Goal: Information Seeking & Learning: Learn about a topic

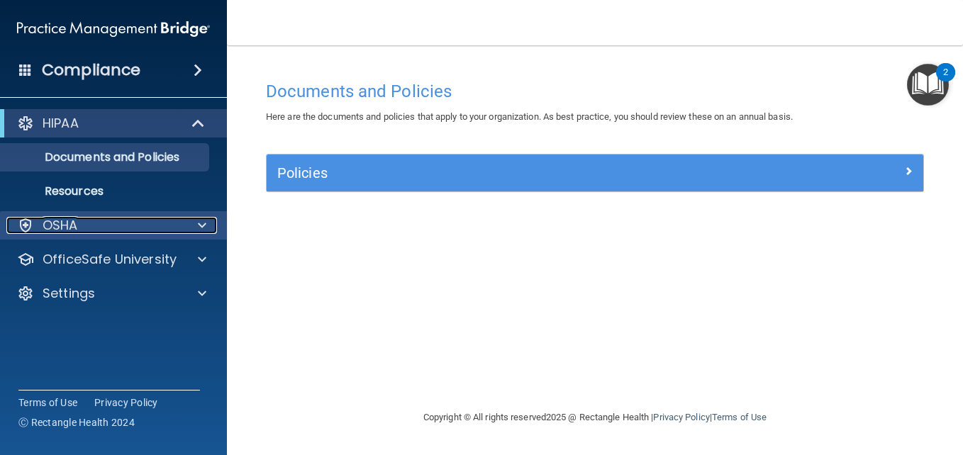
click at [196, 226] on div at bounding box center [199, 225] width 35 height 17
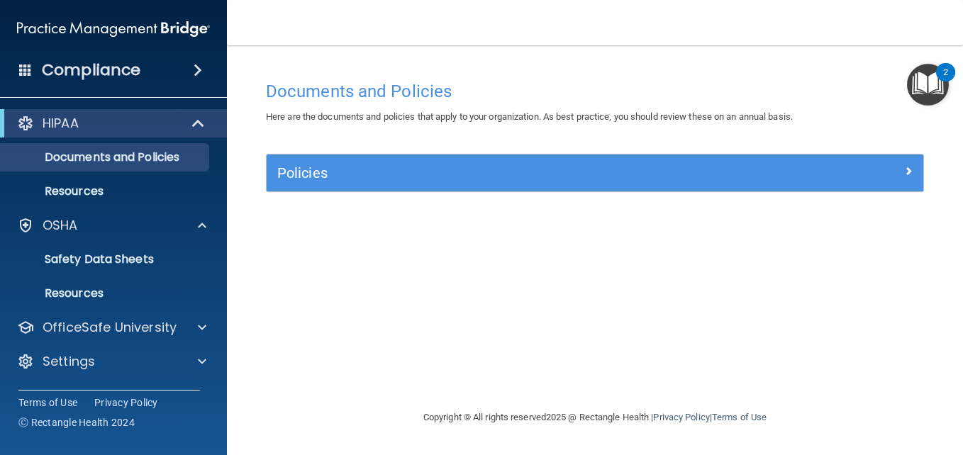
click at [132, 37] on img at bounding box center [113, 29] width 193 height 28
click at [118, 67] on h4 "Compliance" at bounding box center [91, 70] width 99 height 20
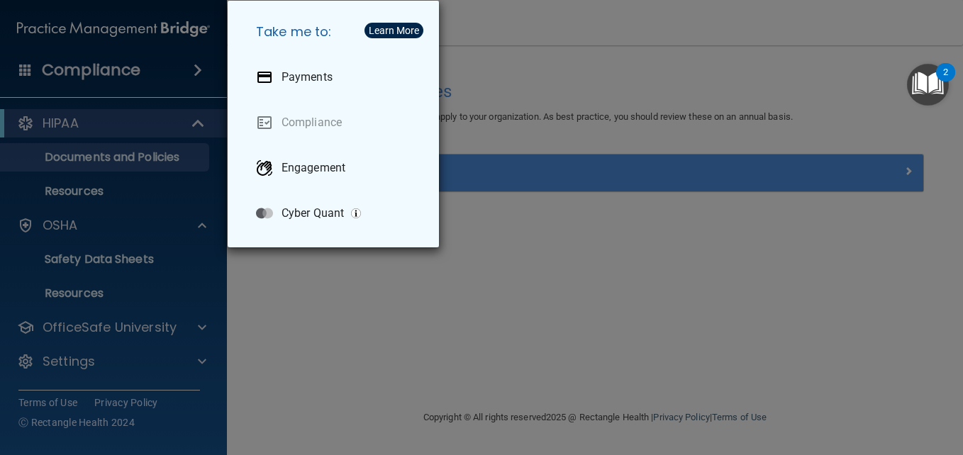
click at [449, 21] on div "Take me to: Payments Compliance Engagement Cyber Quant" at bounding box center [481, 227] width 963 height 455
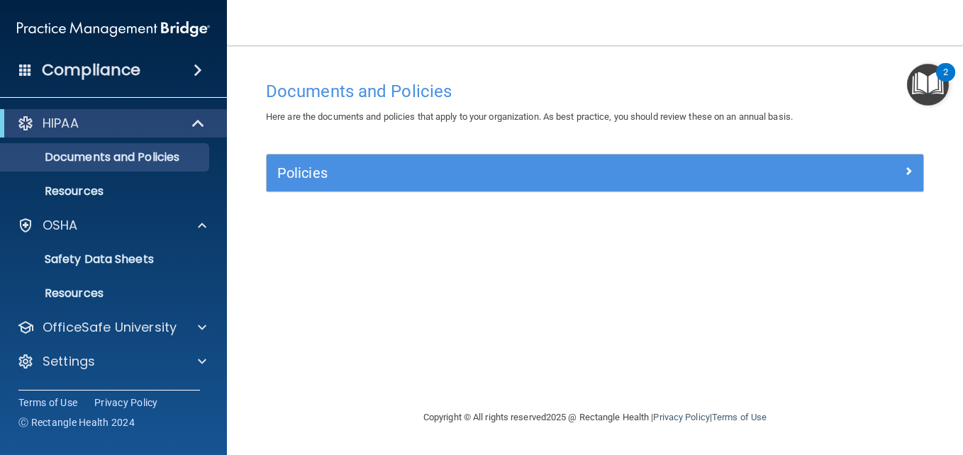
click at [932, 85] on img "Open Resource Center, 2 new notifications" at bounding box center [928, 85] width 42 height 42
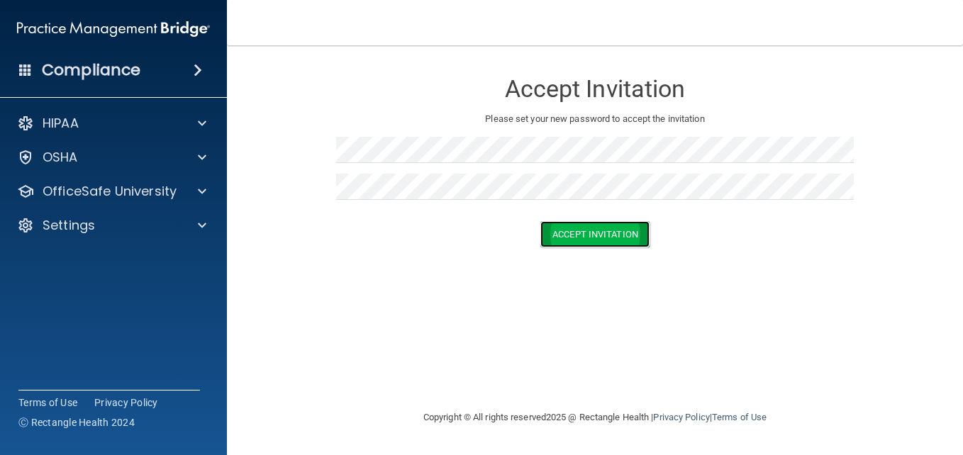
click at [586, 228] on button "Accept Invitation" at bounding box center [594, 234] width 109 height 26
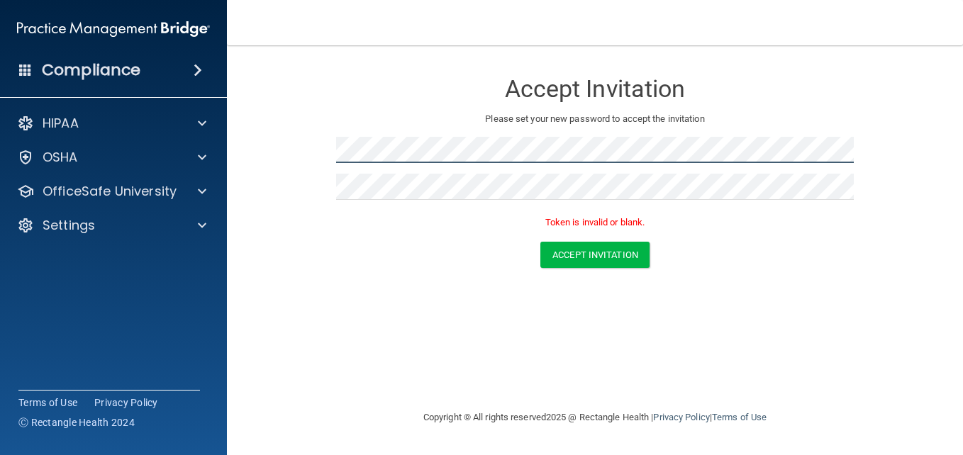
click at [540, 242] on button "Accept Invitation" at bounding box center [594, 255] width 109 height 26
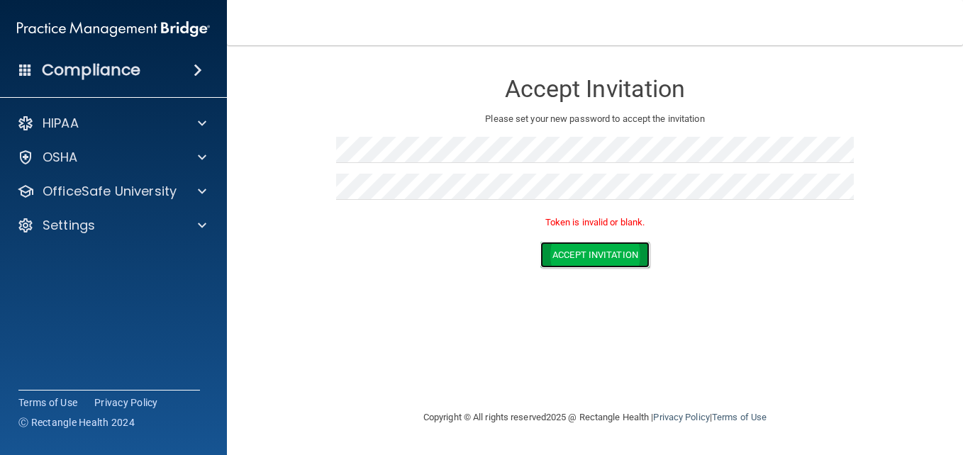
click at [600, 252] on button "Accept Invitation" at bounding box center [594, 255] width 109 height 26
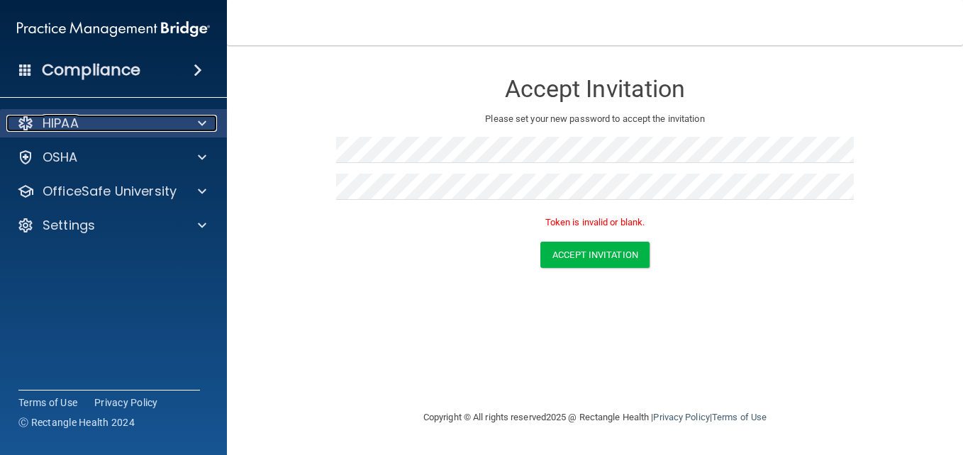
click at [200, 123] on span at bounding box center [202, 123] width 9 height 17
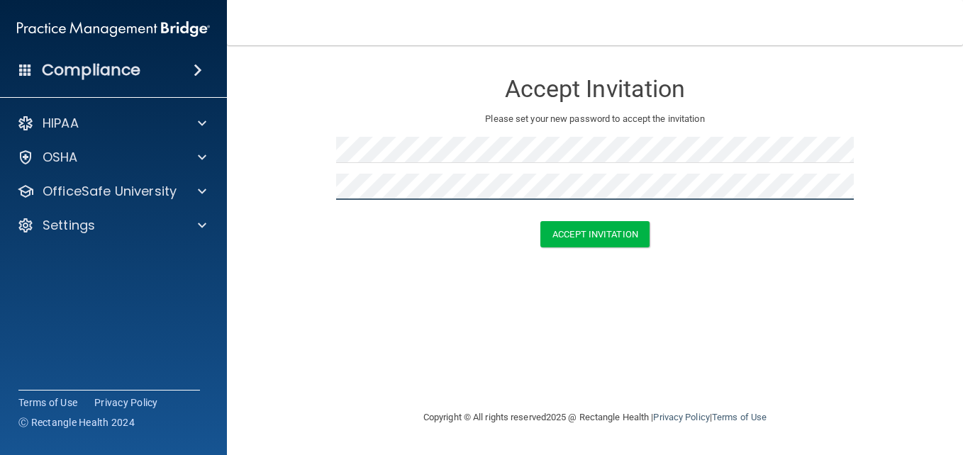
click at [540, 221] on button "Accept Invitation" at bounding box center [594, 234] width 109 height 26
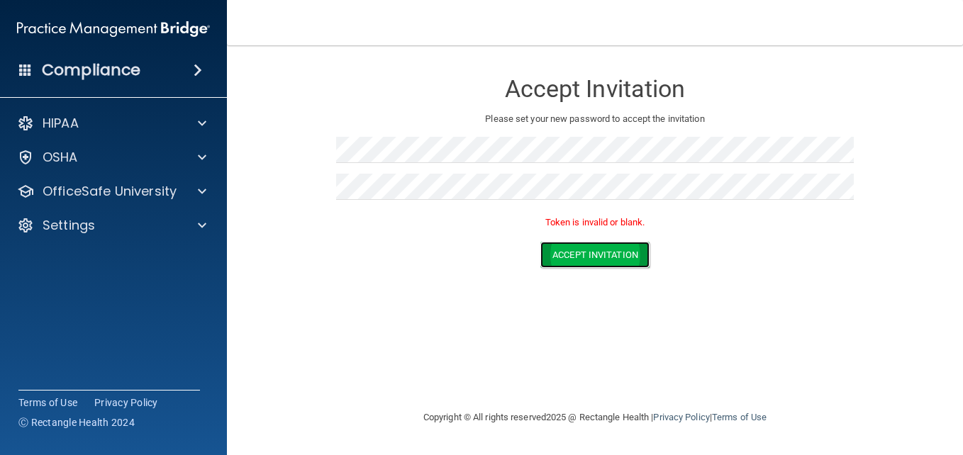
click at [621, 249] on button "Accept Invitation" at bounding box center [594, 255] width 109 height 26
click at [133, 28] on img at bounding box center [113, 29] width 193 height 28
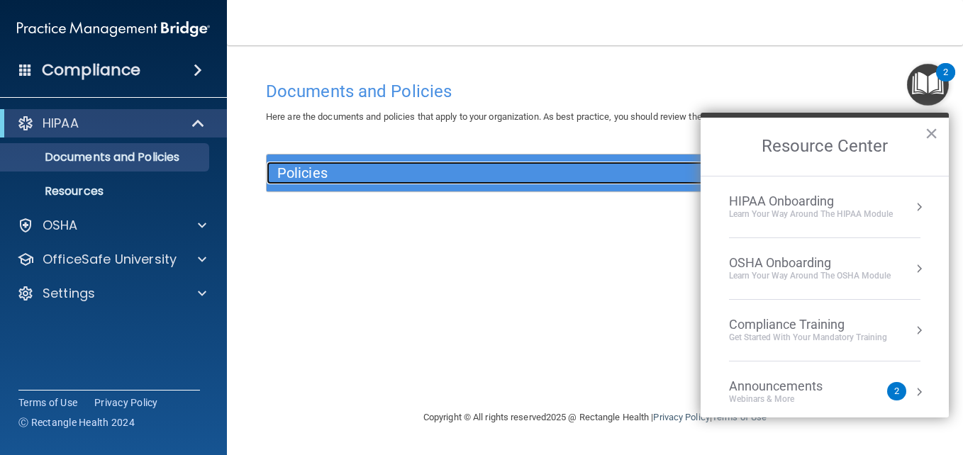
click at [320, 166] on h5 "Policies" at bounding box center [512, 173] width 471 height 16
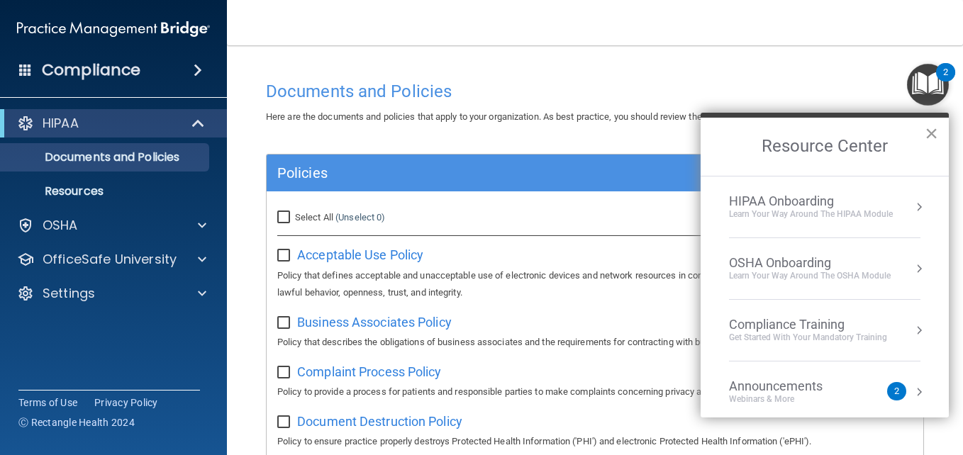
click at [934, 132] on button "×" at bounding box center [930, 133] width 13 height 23
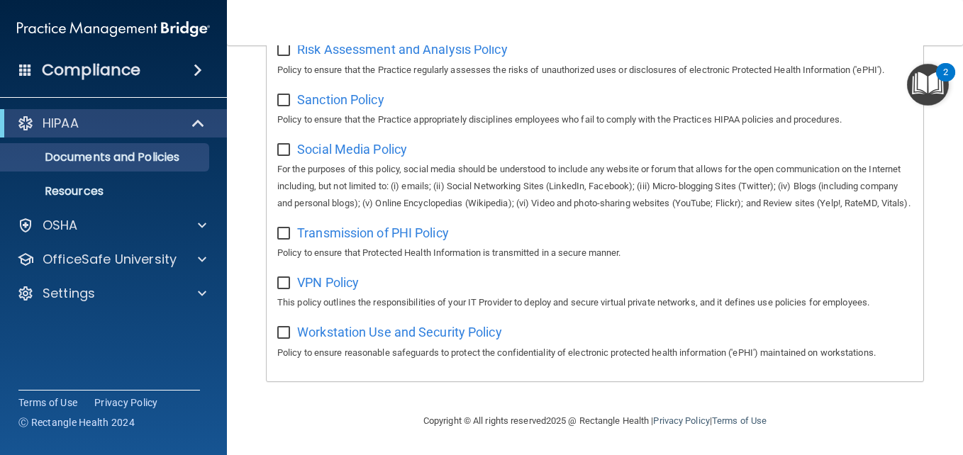
scroll to position [1102, 0]
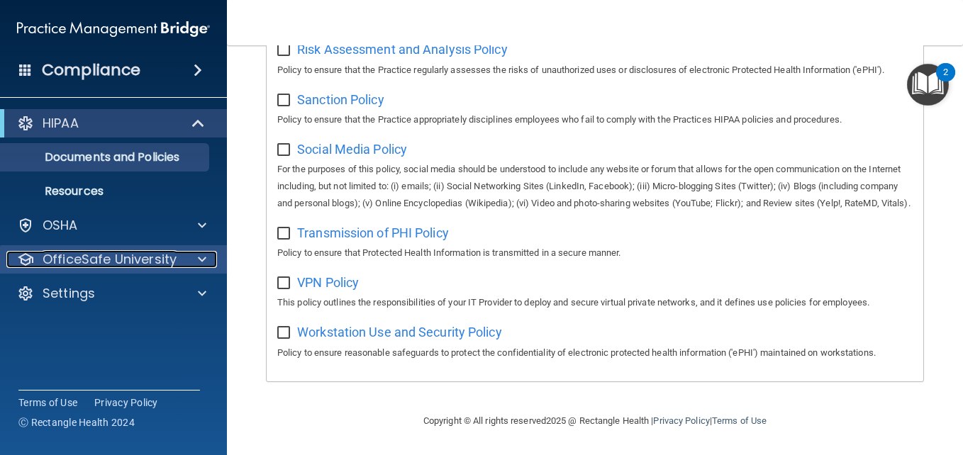
click at [198, 252] on span at bounding box center [202, 259] width 9 height 17
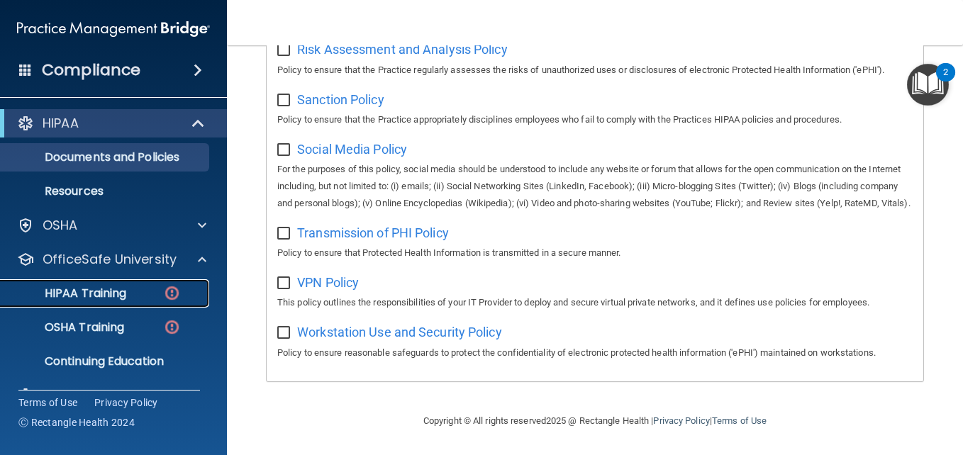
click at [113, 292] on p "HIPAA Training" at bounding box center [67, 293] width 117 height 14
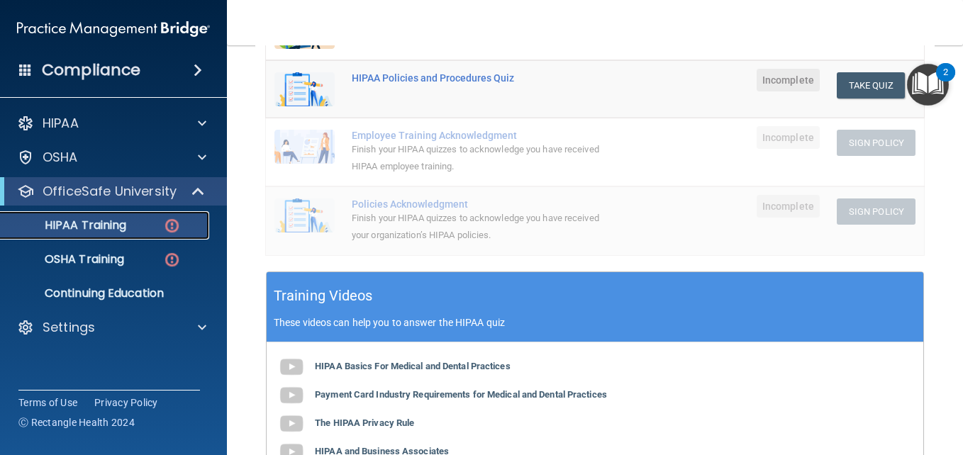
scroll to position [318, 0]
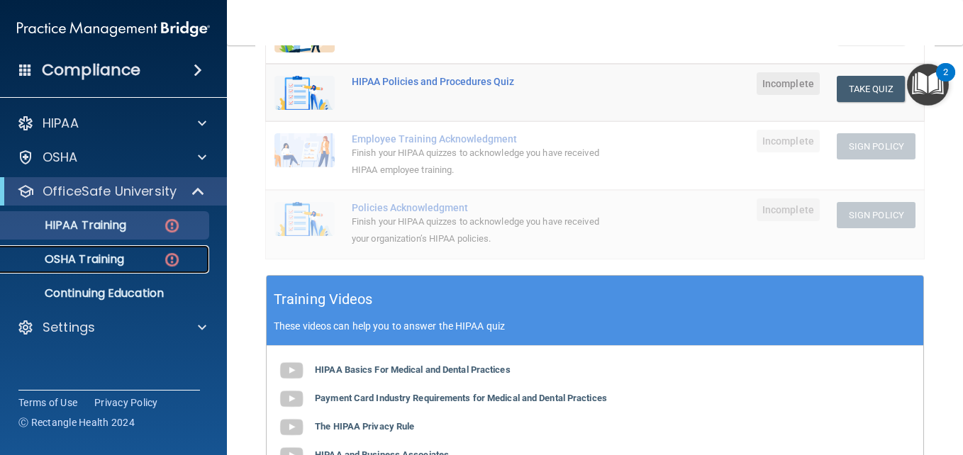
click at [79, 259] on p "OSHA Training" at bounding box center [66, 259] width 115 height 14
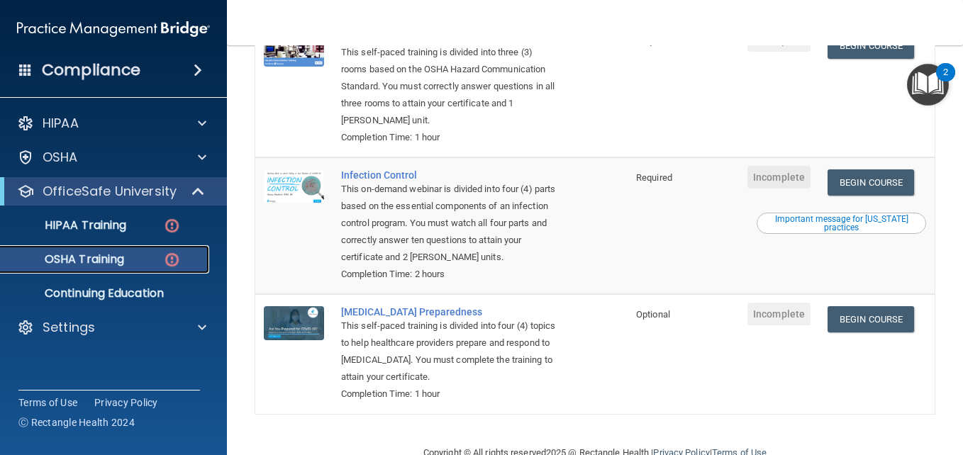
scroll to position [384, 0]
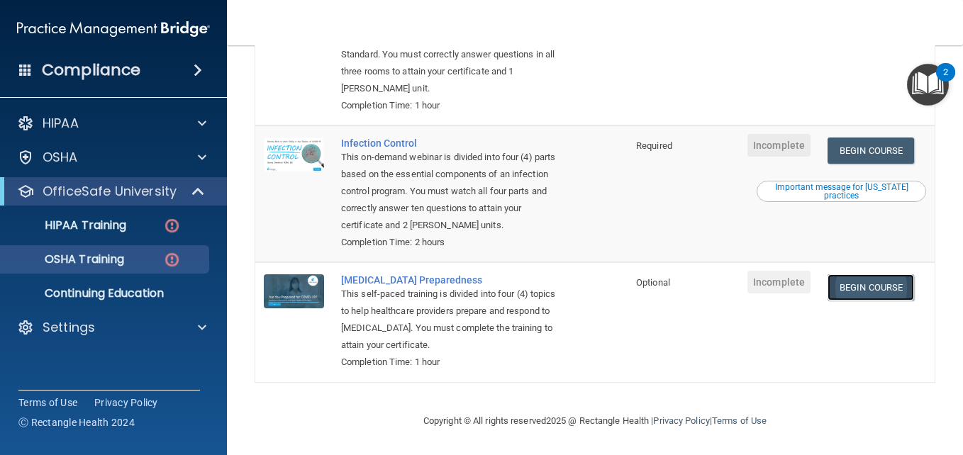
click at [862, 285] on link "Begin Course" at bounding box center [870, 287] width 86 height 26
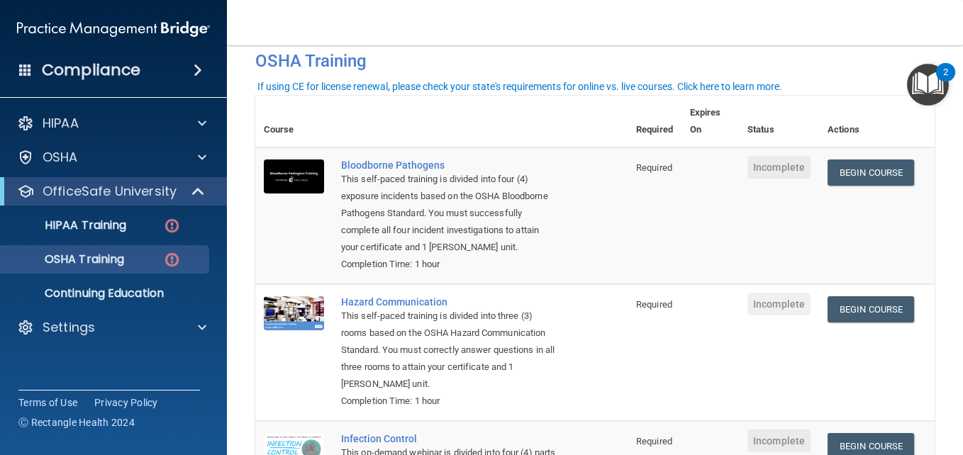
scroll to position [71, 0]
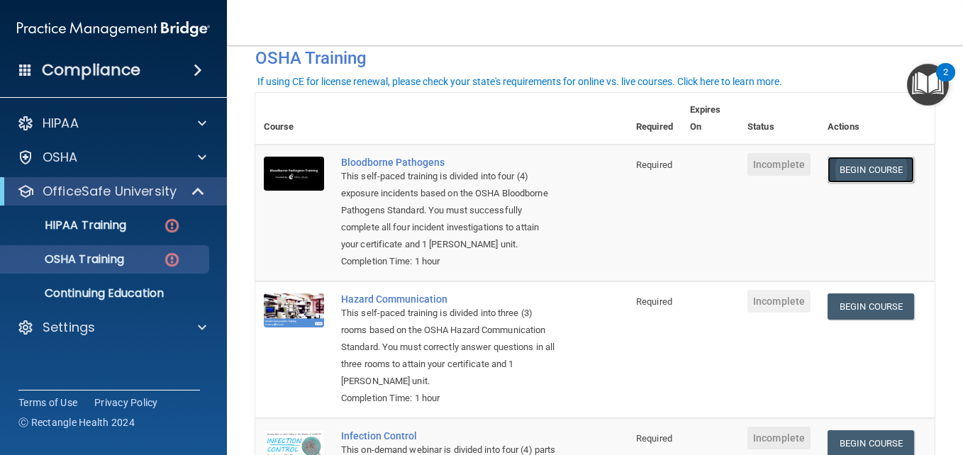
click at [853, 174] on link "Begin Course" at bounding box center [870, 170] width 86 height 26
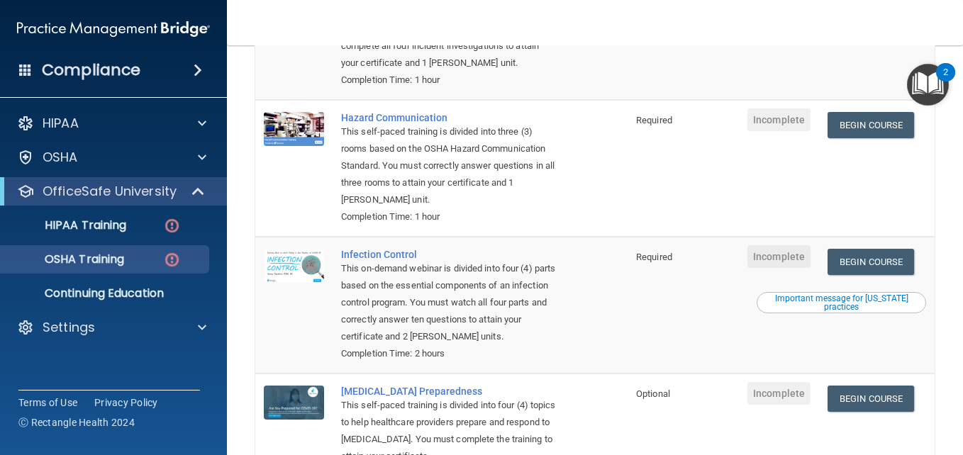
scroll to position [247, 0]
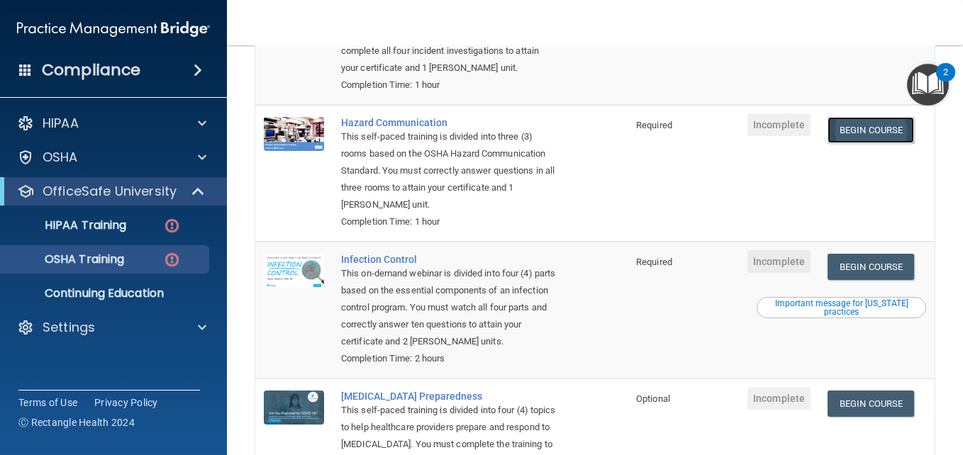
click at [869, 143] on link "Begin Course" at bounding box center [870, 130] width 86 height 26
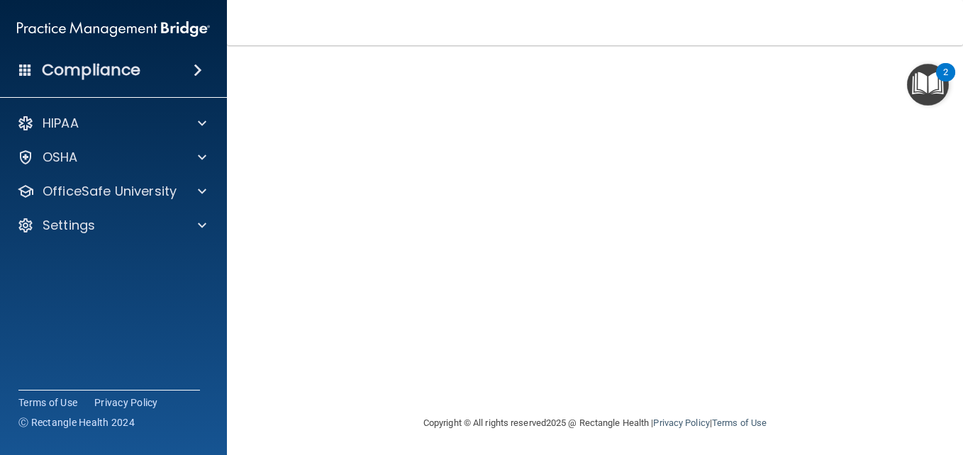
scroll to position [152, 0]
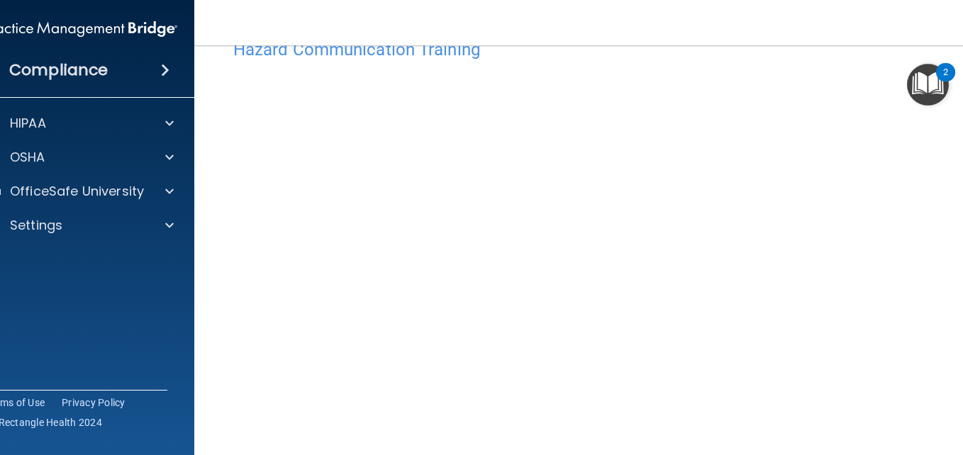
scroll to position [78, 0]
